Goal: Task Accomplishment & Management: Use online tool/utility

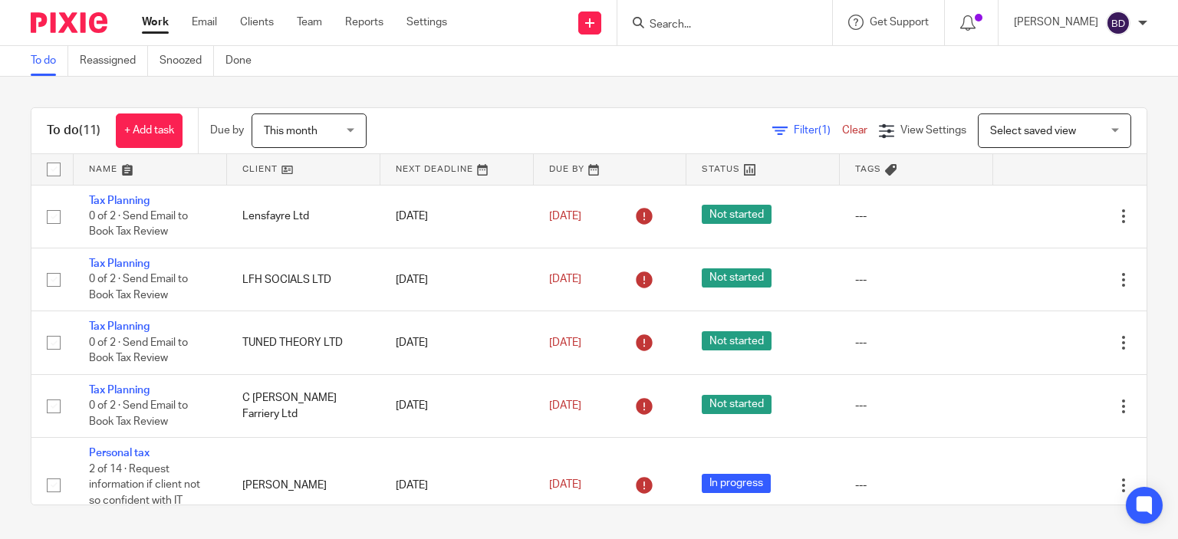
click at [674, 28] on input "Search" at bounding box center [717, 25] width 138 height 14
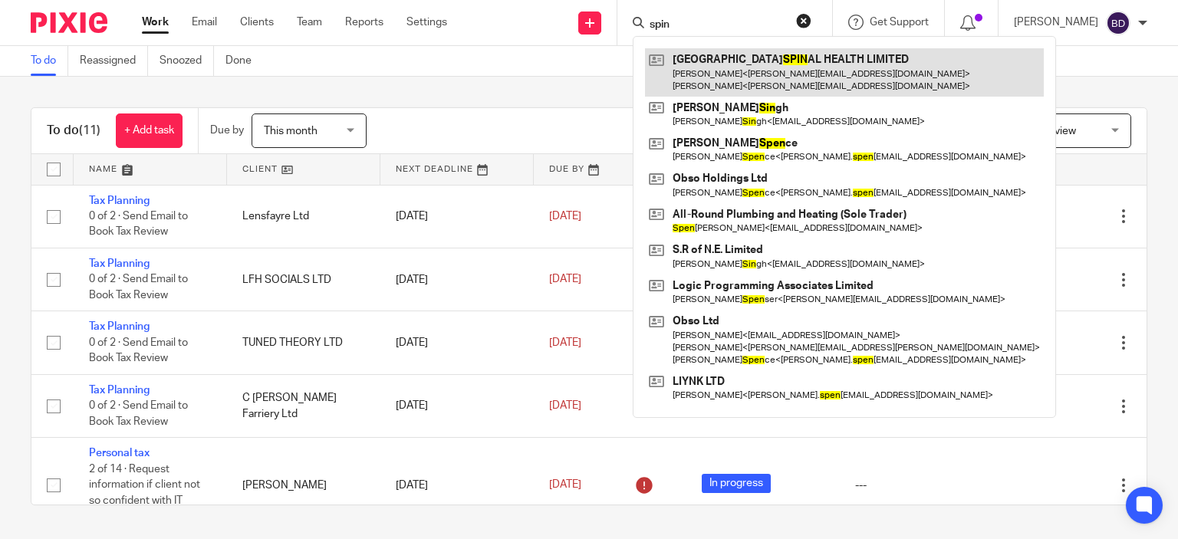
type input "spin"
click at [753, 53] on link at bounding box center [844, 72] width 399 height 48
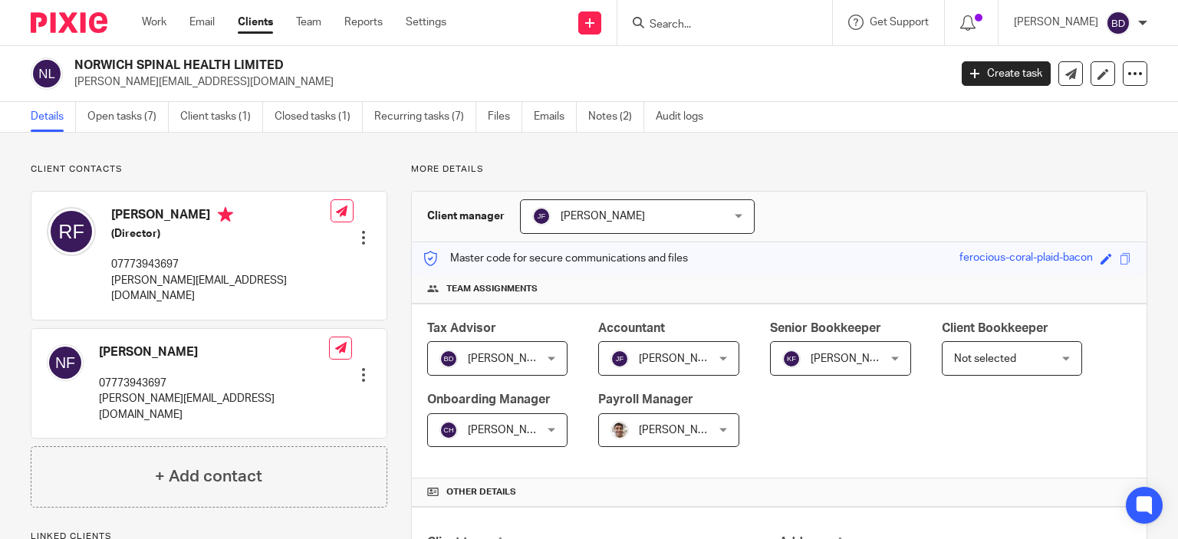
click at [705, 23] on input "Search" at bounding box center [717, 25] width 138 height 14
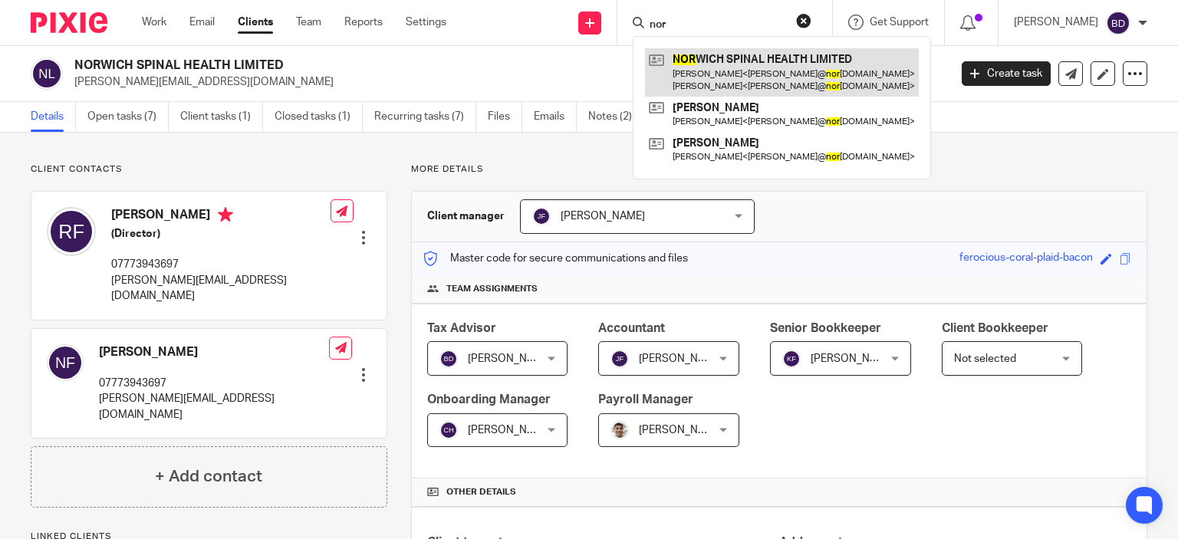
type input "nor"
click at [743, 80] on link at bounding box center [782, 72] width 274 height 48
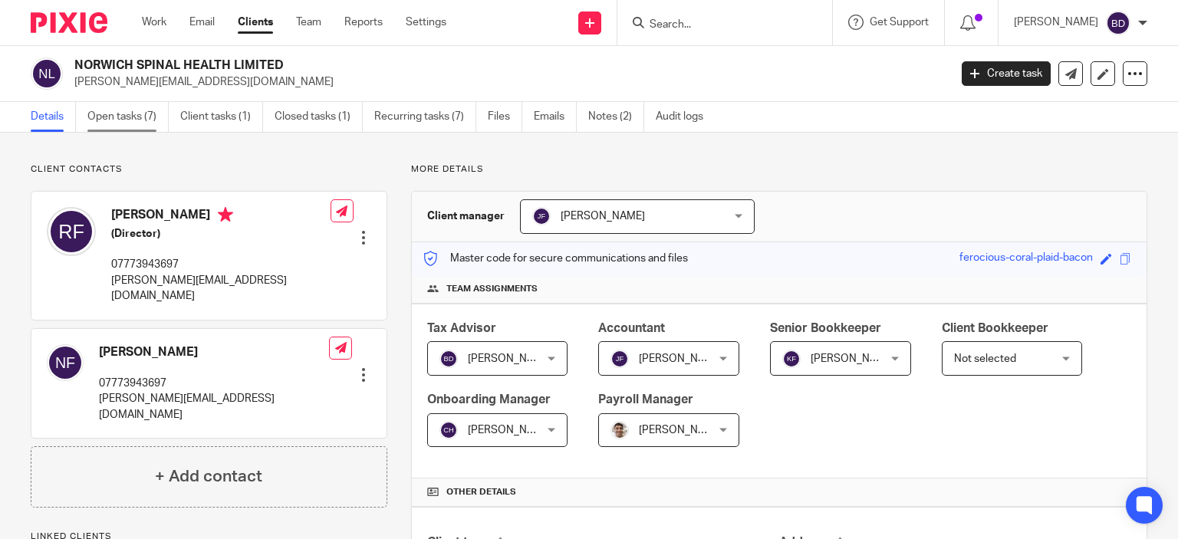
click at [122, 114] on link "Open tasks (7)" at bounding box center [127, 117] width 81 height 30
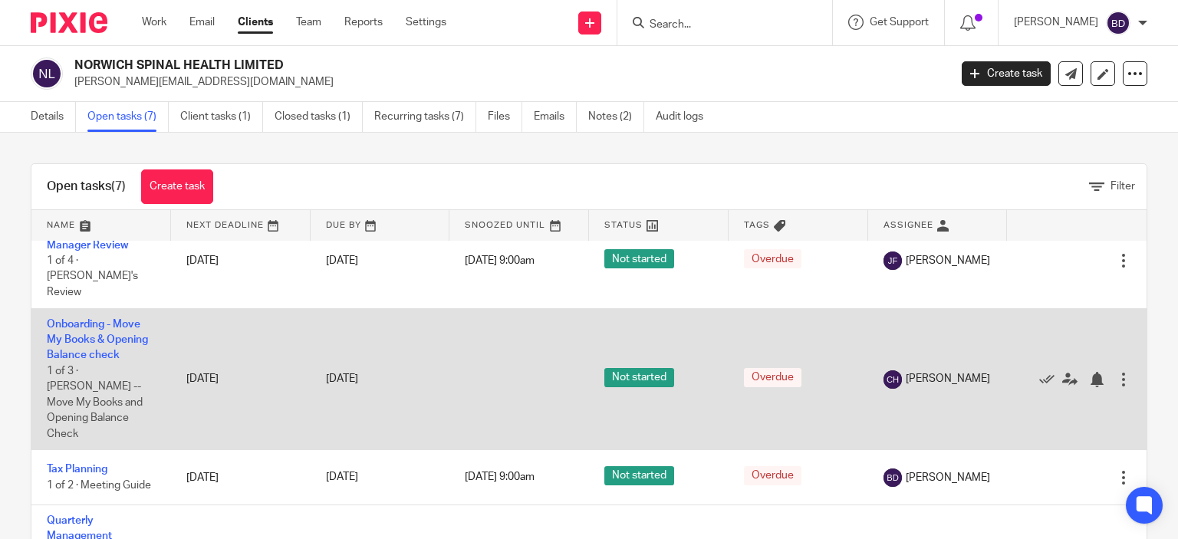
scroll to position [230, 0]
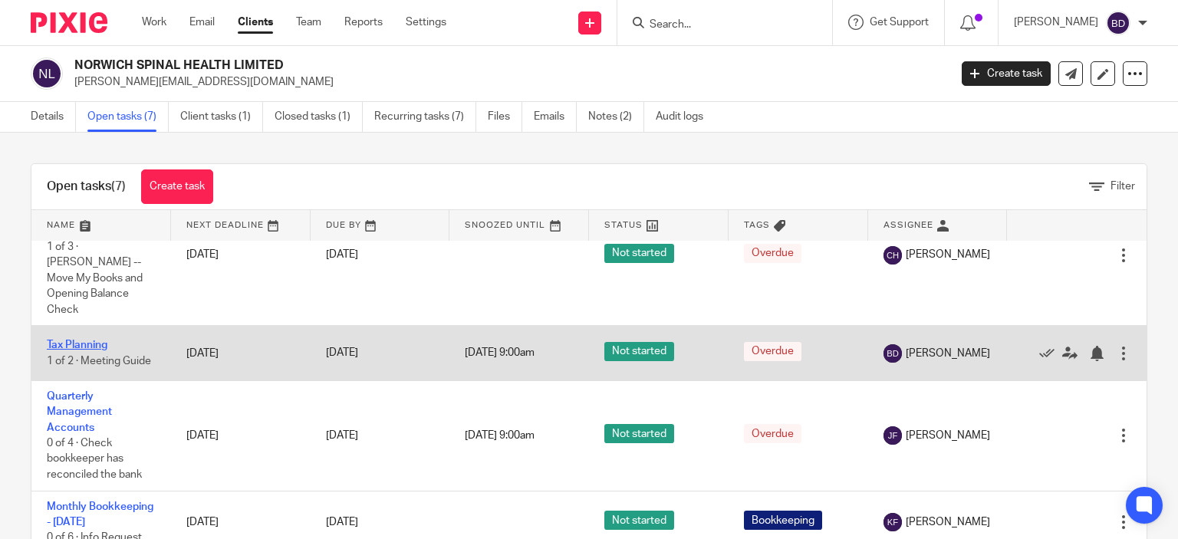
click at [101, 340] on link "Tax Planning" at bounding box center [77, 345] width 61 height 11
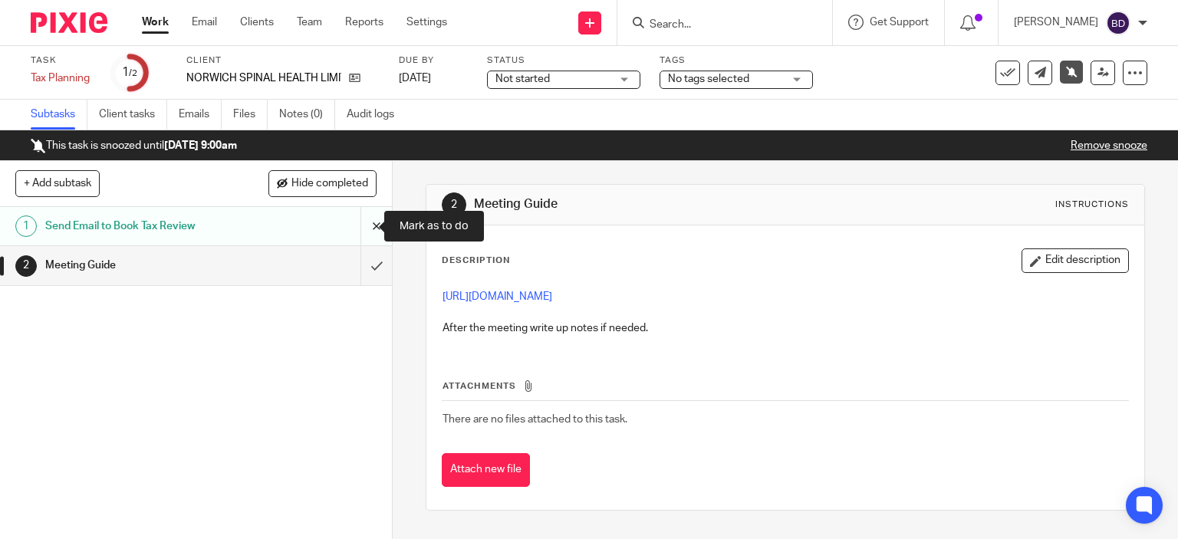
click at [359, 226] on input "submit" at bounding box center [196, 226] width 392 height 38
